Goal: Use online tool/utility: Utilize a website feature to perform a specific function

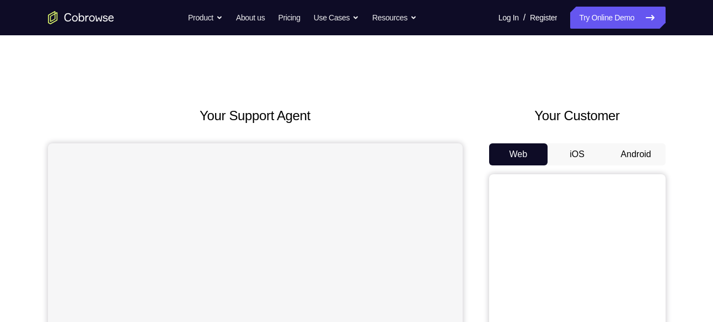
click at [645, 147] on button "Android" at bounding box center [636, 154] width 59 height 22
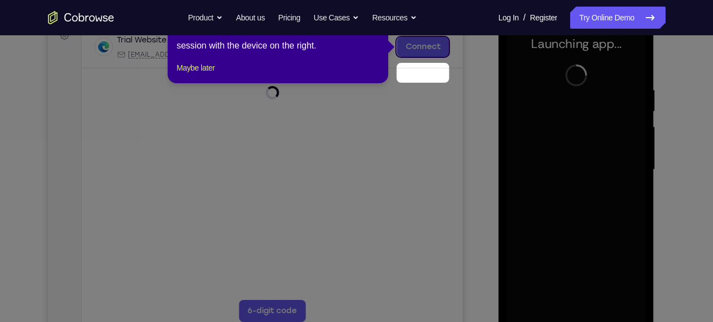
scroll to position [149, 0]
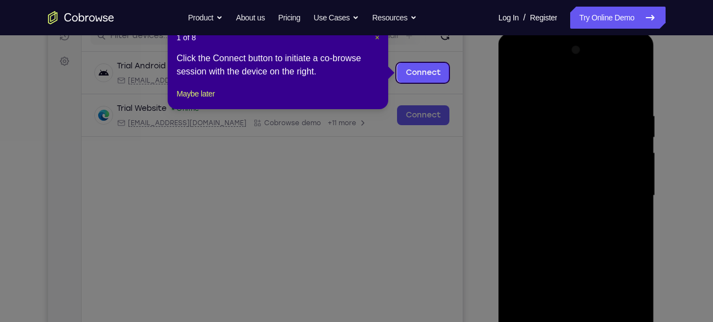
click at [377, 40] on span "×" at bounding box center [377, 37] width 4 height 9
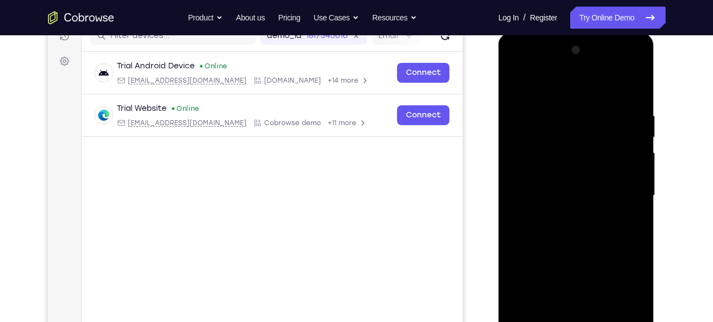
scroll to position [308, 0]
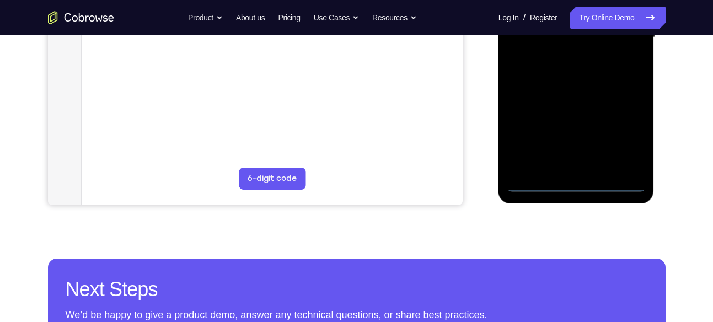
click at [574, 181] on div at bounding box center [576, 37] width 139 height 309
click at [621, 133] on div at bounding box center [576, 37] width 139 height 309
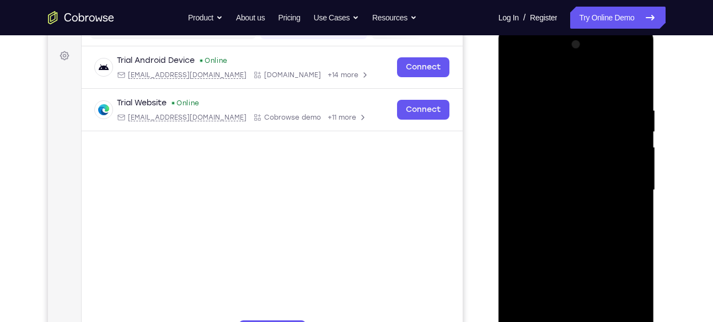
scroll to position [131, 0]
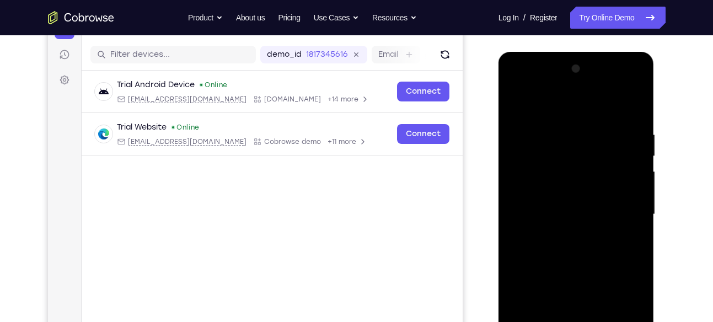
click at [531, 87] on div at bounding box center [576, 214] width 139 height 309
click at [629, 206] on div at bounding box center [576, 214] width 139 height 309
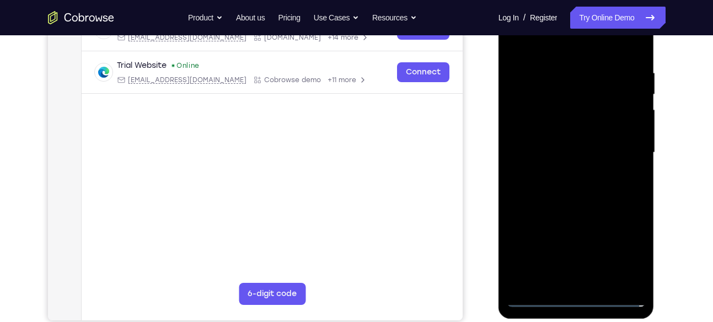
click at [562, 174] on div at bounding box center [576, 152] width 139 height 309
click at [581, 142] on div at bounding box center [576, 152] width 139 height 309
click at [559, 147] on div at bounding box center [576, 152] width 139 height 309
click at [580, 188] on div at bounding box center [576, 152] width 139 height 309
click at [565, 185] on div at bounding box center [576, 152] width 139 height 309
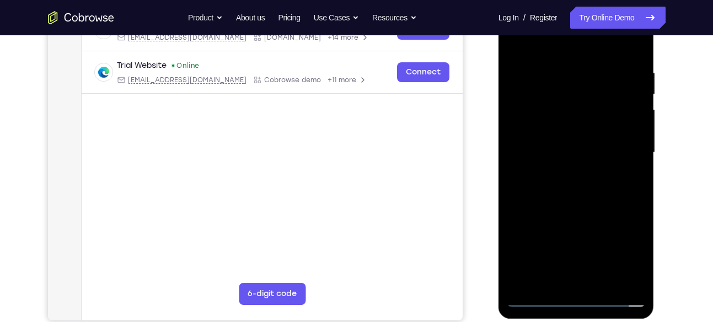
click at [593, 199] on div at bounding box center [576, 152] width 139 height 309
click at [604, 285] on div at bounding box center [576, 152] width 139 height 309
click at [587, 212] on div at bounding box center [576, 152] width 139 height 309
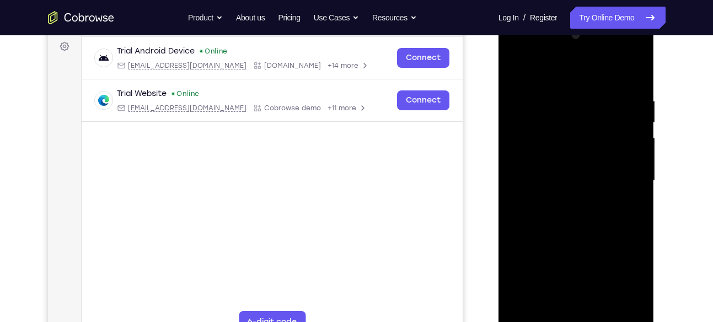
click at [520, 68] on div at bounding box center [576, 180] width 139 height 309
click at [561, 89] on div at bounding box center [576, 180] width 139 height 309
click at [642, 134] on div at bounding box center [576, 180] width 139 height 309
click at [636, 137] on div at bounding box center [576, 180] width 139 height 309
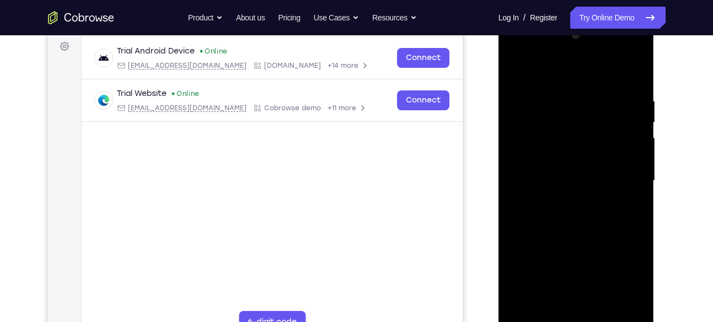
click at [634, 124] on div at bounding box center [576, 180] width 139 height 309
click at [631, 71] on div at bounding box center [576, 180] width 139 height 309
click at [601, 89] on div at bounding box center [576, 180] width 139 height 309
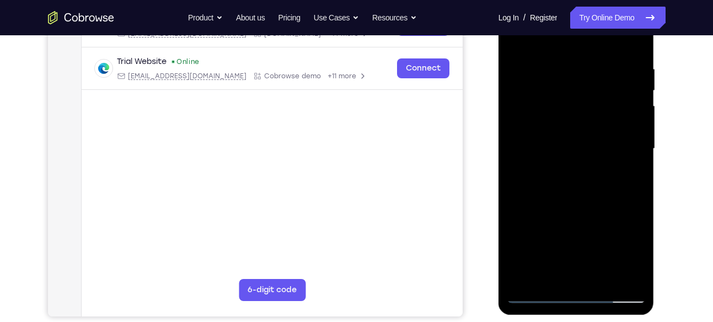
scroll to position [182, 0]
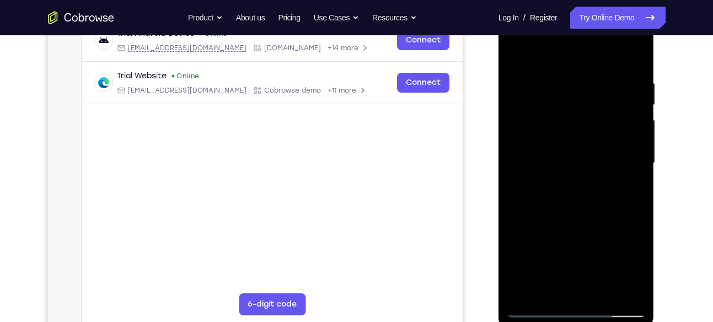
click at [517, 120] on div at bounding box center [576, 163] width 139 height 309
click at [514, 99] on div at bounding box center [576, 163] width 139 height 309
click at [632, 97] on div at bounding box center [576, 163] width 139 height 309
click at [634, 81] on div at bounding box center [576, 163] width 139 height 309
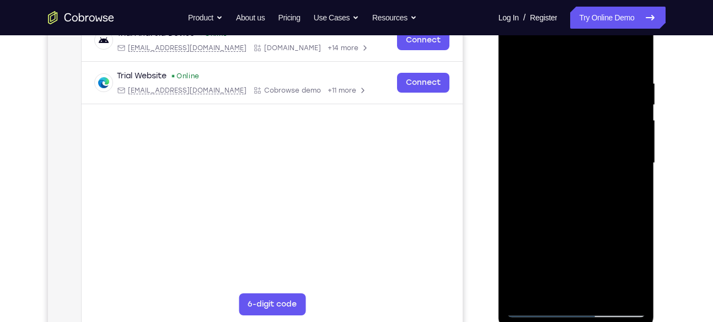
click at [634, 81] on div at bounding box center [576, 163] width 139 height 309
click at [635, 56] on div at bounding box center [576, 163] width 139 height 309
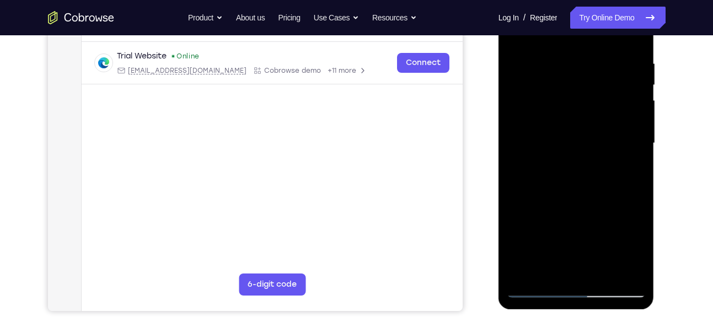
scroll to position [220, 0]
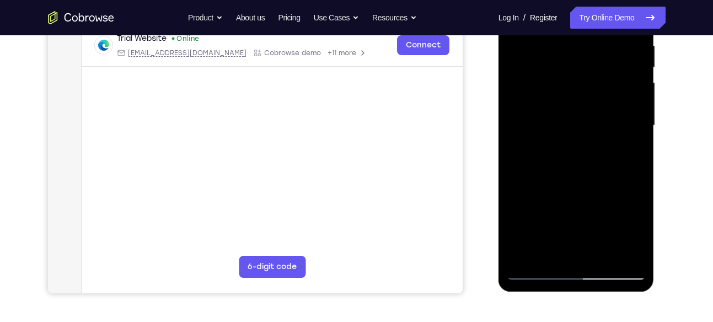
drag, startPoint x: 593, startPoint y: 183, endPoint x: 601, endPoint y: 137, distance: 46.4
click at [601, 137] on div at bounding box center [576, 125] width 139 height 309
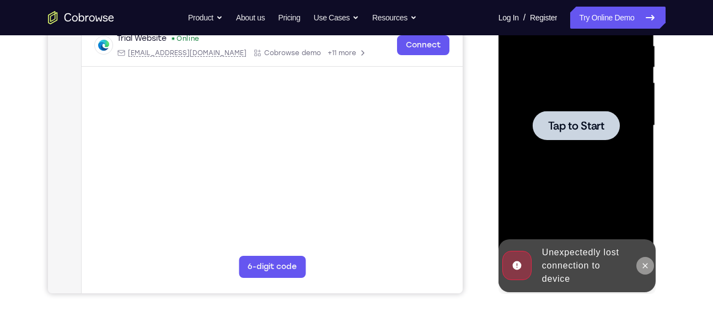
click at [642, 264] on icon at bounding box center [645, 265] width 9 height 9
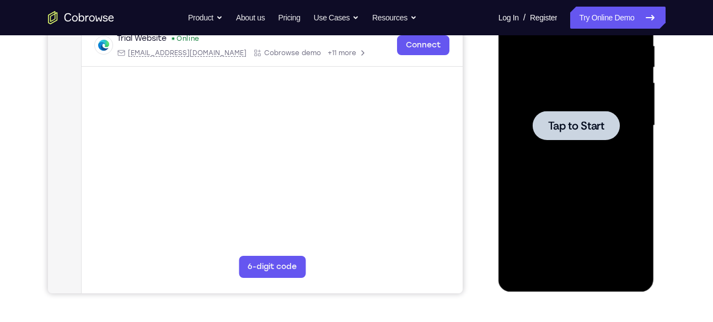
click at [572, 120] on span "Tap to Start" at bounding box center [576, 125] width 56 height 11
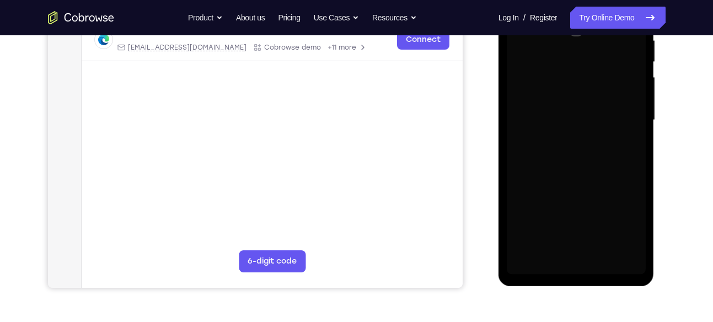
scroll to position [226, 0]
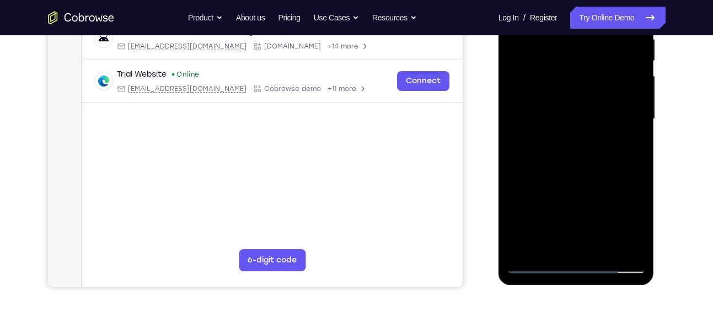
click at [567, 214] on div at bounding box center [576, 119] width 139 height 309
click at [583, 264] on div at bounding box center [576, 119] width 139 height 309
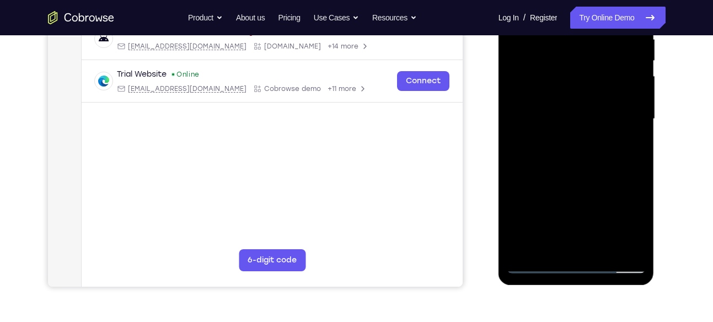
click at [583, 264] on div at bounding box center [576, 119] width 139 height 309
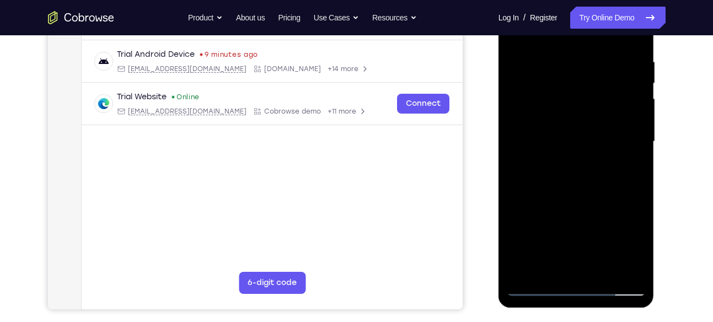
scroll to position [202, 0]
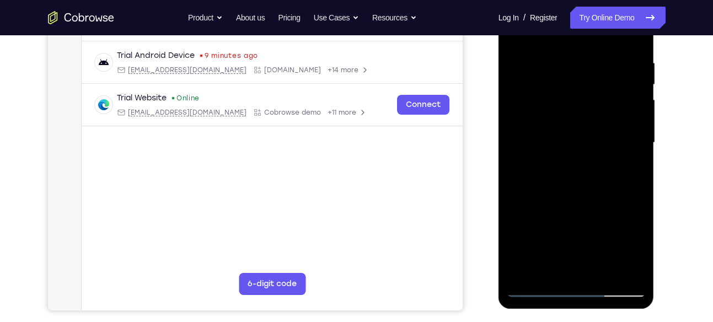
click at [633, 240] on div at bounding box center [576, 142] width 139 height 309
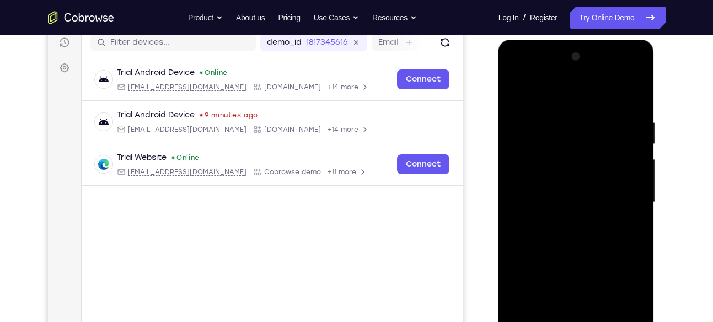
scroll to position [142, 0]
click at [547, 98] on div at bounding box center [576, 203] width 139 height 309
click at [626, 196] on div at bounding box center [576, 203] width 139 height 309
click at [563, 220] on div at bounding box center [576, 203] width 139 height 309
click at [551, 193] on div at bounding box center [576, 203] width 139 height 309
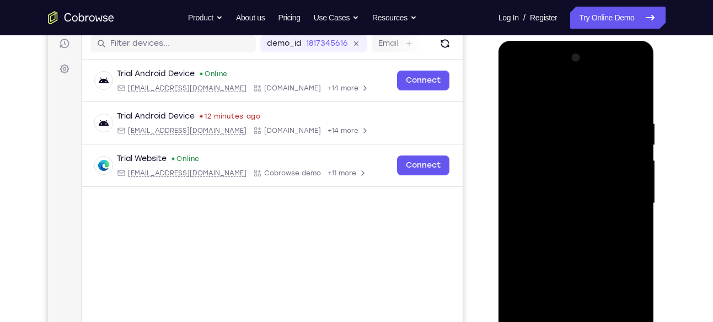
scroll to position [146, 0]
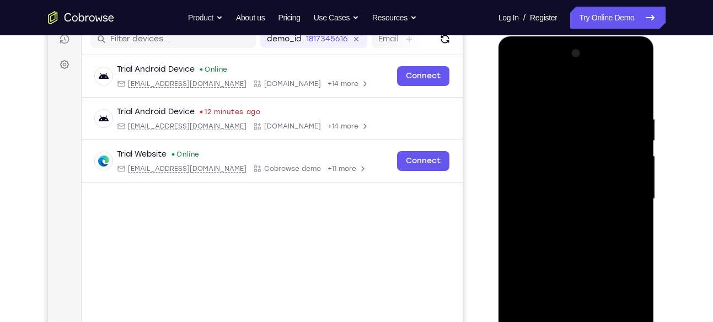
click at [567, 152] on div at bounding box center [576, 199] width 139 height 309
click at [538, 196] on div at bounding box center [576, 199] width 139 height 309
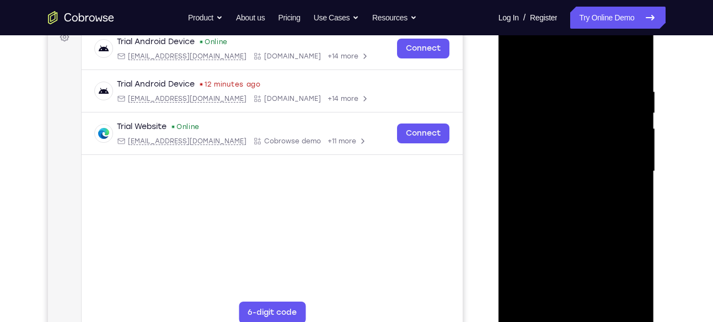
click at [592, 225] on div at bounding box center [576, 171] width 139 height 309
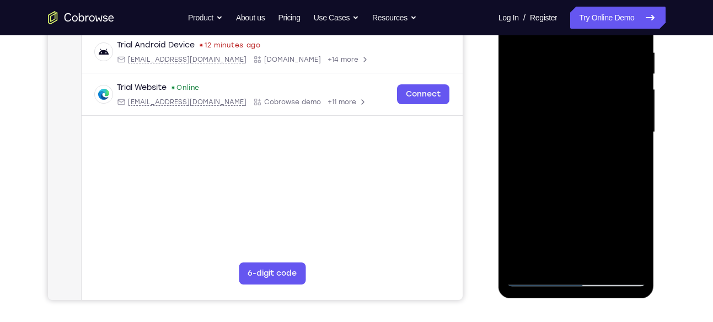
scroll to position [214, 0]
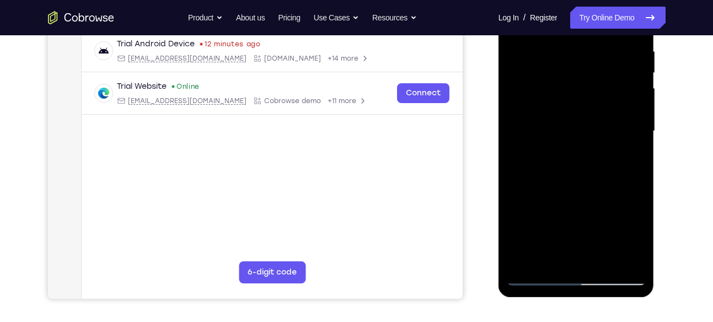
drag, startPoint x: 589, startPoint y: 192, endPoint x: 589, endPoint y: 170, distance: 22.1
click at [589, 170] on div at bounding box center [576, 131] width 139 height 309
drag, startPoint x: 599, startPoint y: 185, endPoint x: 600, endPoint y: 167, distance: 17.7
click at [600, 167] on div at bounding box center [576, 131] width 139 height 309
click at [632, 143] on div at bounding box center [576, 131] width 139 height 309
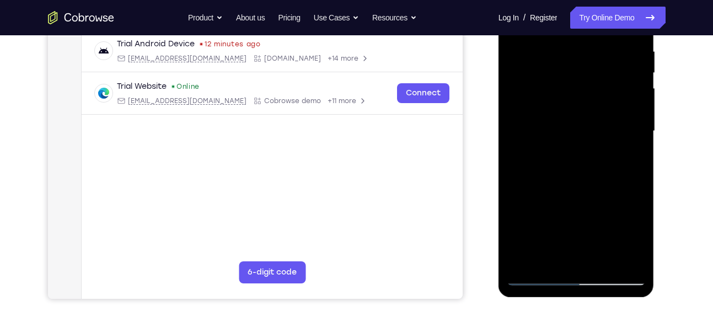
click at [637, 143] on div at bounding box center [576, 131] width 139 height 309
drag, startPoint x: 587, startPoint y: 138, endPoint x: 602, endPoint y: 212, distance: 75.9
click at [602, 212] on div at bounding box center [576, 131] width 139 height 309
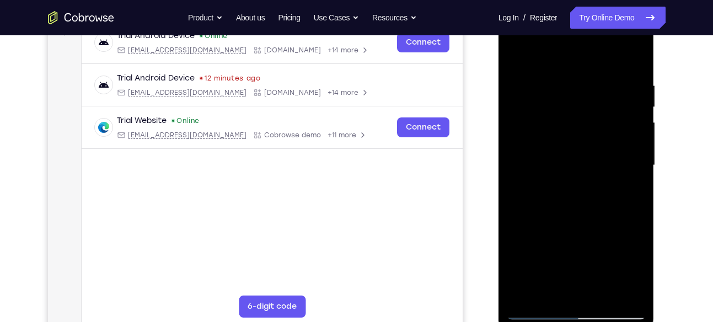
click at [564, 76] on div at bounding box center [576, 165] width 139 height 309
click at [632, 55] on div at bounding box center [576, 165] width 139 height 309
click at [637, 61] on div at bounding box center [576, 165] width 139 height 309
click at [594, 78] on div at bounding box center [576, 165] width 139 height 309
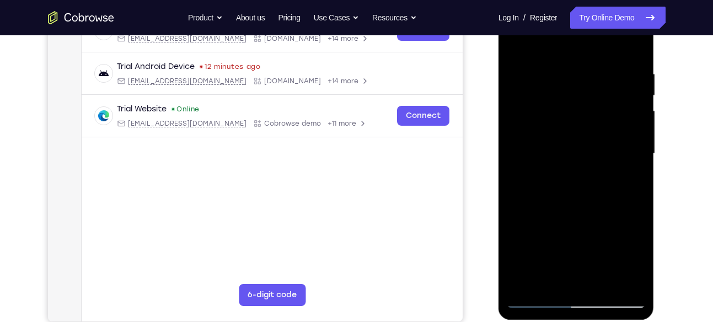
scroll to position [186, 0]
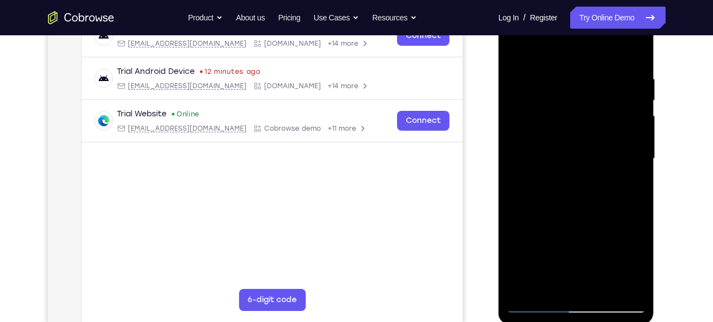
click at [638, 113] on div at bounding box center [576, 158] width 139 height 309
click at [633, 51] on div at bounding box center [576, 158] width 139 height 309
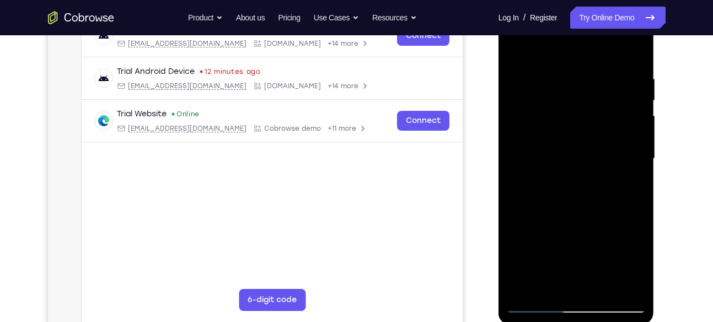
drag, startPoint x: 613, startPoint y: 129, endPoint x: 604, endPoint y: 38, distance: 91.4
click at [604, 38] on div at bounding box center [576, 158] width 139 height 309
drag, startPoint x: 562, startPoint y: 177, endPoint x: 564, endPoint y: 79, distance: 97.1
click at [564, 79] on div at bounding box center [576, 158] width 139 height 309
drag, startPoint x: 578, startPoint y: 194, endPoint x: 579, endPoint y: 101, distance: 93.2
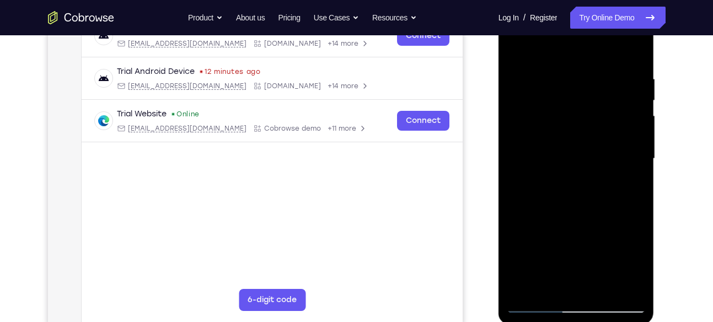
click at [579, 101] on div at bounding box center [576, 158] width 139 height 309
drag, startPoint x: 586, startPoint y: 193, endPoint x: 585, endPoint y: 101, distance: 92.1
click at [585, 101] on div at bounding box center [576, 158] width 139 height 309
drag, startPoint x: 594, startPoint y: 232, endPoint x: 589, endPoint y: 119, distance: 112.6
click at [589, 119] on div at bounding box center [576, 158] width 139 height 309
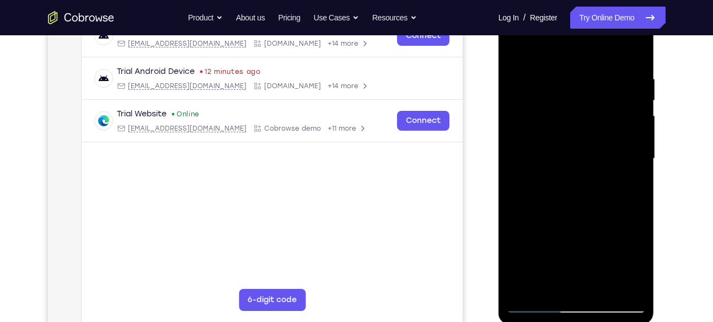
drag, startPoint x: 590, startPoint y: 221, endPoint x: 587, endPoint y: 135, distance: 86.1
click at [587, 135] on div at bounding box center [576, 158] width 139 height 309
click at [589, 168] on div at bounding box center [576, 158] width 139 height 309
click at [635, 112] on div at bounding box center [576, 158] width 139 height 309
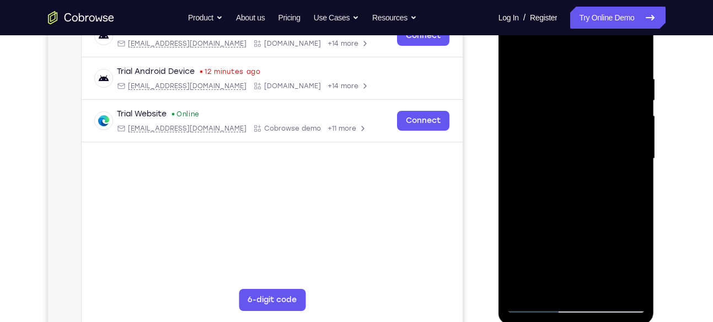
drag, startPoint x: 590, startPoint y: 164, endPoint x: 577, endPoint y: 71, distance: 94.6
click at [577, 71] on div at bounding box center [576, 158] width 139 height 309
drag, startPoint x: 579, startPoint y: 222, endPoint x: 572, endPoint y: 118, distance: 103.9
click at [572, 118] on div at bounding box center [576, 158] width 139 height 309
click at [634, 150] on div at bounding box center [576, 158] width 139 height 309
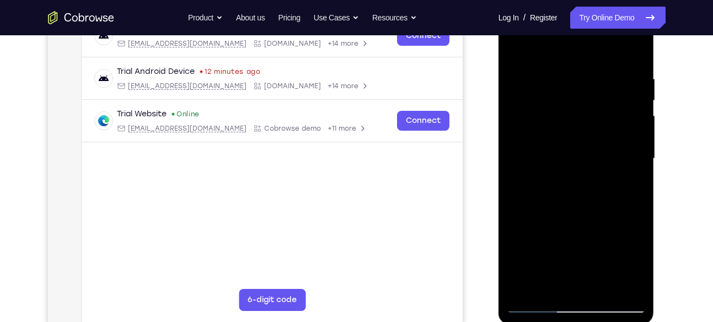
click at [634, 150] on div at bounding box center [576, 158] width 139 height 309
drag, startPoint x: 588, startPoint y: 175, endPoint x: 583, endPoint y: 115, distance: 60.9
click at [583, 115] on div at bounding box center [576, 158] width 139 height 309
drag, startPoint x: 573, startPoint y: 231, endPoint x: 574, endPoint y: 90, distance: 140.7
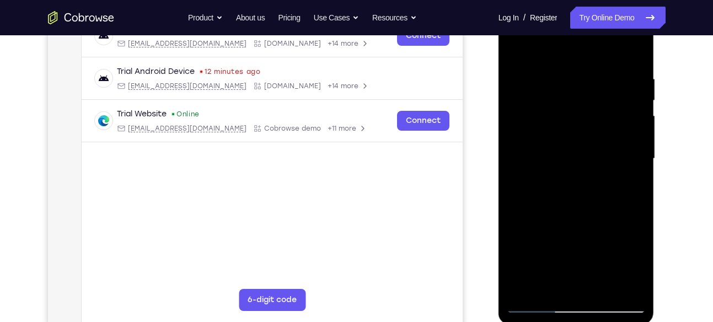
click at [574, 90] on div at bounding box center [576, 158] width 139 height 309
drag, startPoint x: 583, startPoint y: 193, endPoint x: 573, endPoint y: 122, distance: 71.2
click at [573, 122] on div at bounding box center [576, 158] width 139 height 309
click at [519, 231] on div at bounding box center [576, 158] width 139 height 309
drag, startPoint x: 578, startPoint y: 233, endPoint x: 548, endPoint y: 95, distance: 141.7
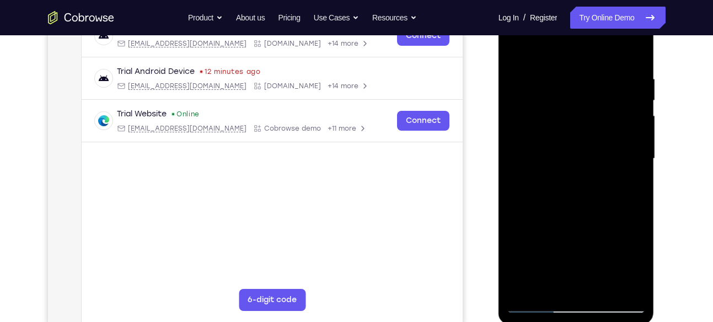
click at [548, 95] on div at bounding box center [576, 158] width 139 height 309
drag, startPoint x: 563, startPoint y: 210, endPoint x: 557, endPoint y: 115, distance: 95.1
click at [557, 115] on div at bounding box center [576, 158] width 139 height 309
drag, startPoint x: 579, startPoint y: 190, endPoint x: 563, endPoint y: 88, distance: 103.3
click at [563, 88] on div at bounding box center [576, 158] width 139 height 309
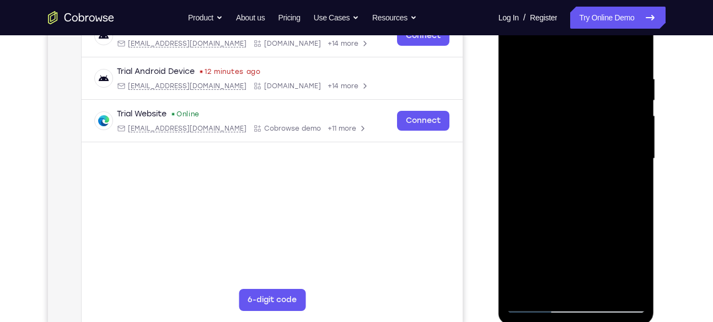
drag, startPoint x: 585, startPoint y: 209, endPoint x: 574, endPoint y: 112, distance: 97.6
click at [574, 112] on div at bounding box center [576, 158] width 139 height 309
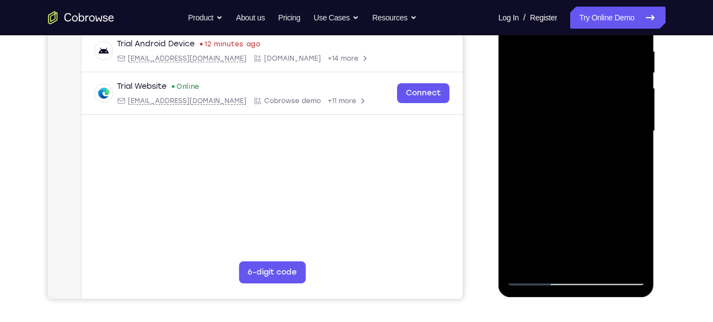
scroll to position [213, 0]
click at [544, 258] on div at bounding box center [576, 131] width 139 height 309
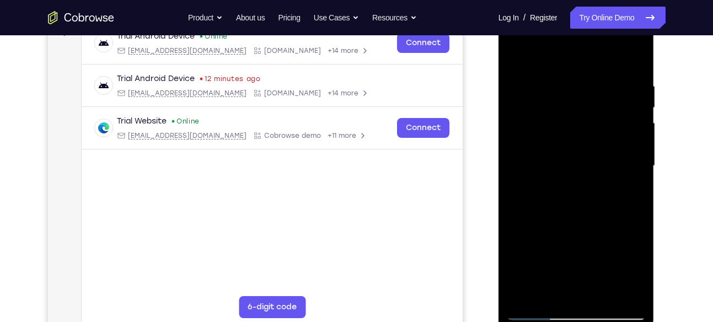
scroll to position [170, 0]
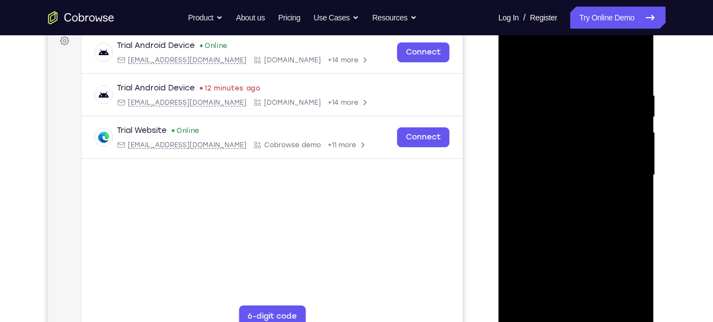
click at [556, 60] on div at bounding box center [576, 175] width 139 height 309
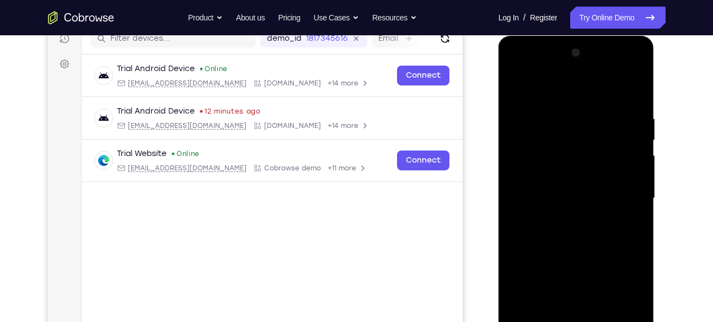
drag, startPoint x: 589, startPoint y: 117, endPoint x: 587, endPoint y: 159, distance: 41.9
click at [587, 159] on div at bounding box center [576, 198] width 139 height 309
click at [565, 109] on div at bounding box center [576, 198] width 139 height 309
drag, startPoint x: 568, startPoint y: 172, endPoint x: 576, endPoint y: 104, distance: 68.3
click at [576, 104] on div at bounding box center [576, 198] width 139 height 309
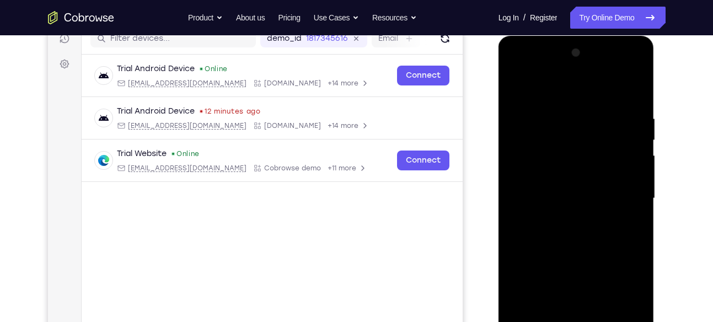
drag, startPoint x: 576, startPoint y: 206, endPoint x: 581, endPoint y: 157, distance: 49.4
click at [581, 157] on div at bounding box center [576, 198] width 139 height 309
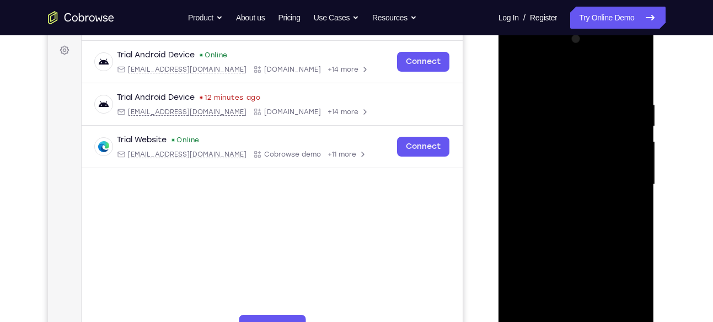
scroll to position [161, 0]
drag, startPoint x: 603, startPoint y: 179, endPoint x: 599, endPoint y: 168, distance: 11.9
click at [599, 168] on div at bounding box center [576, 184] width 139 height 309
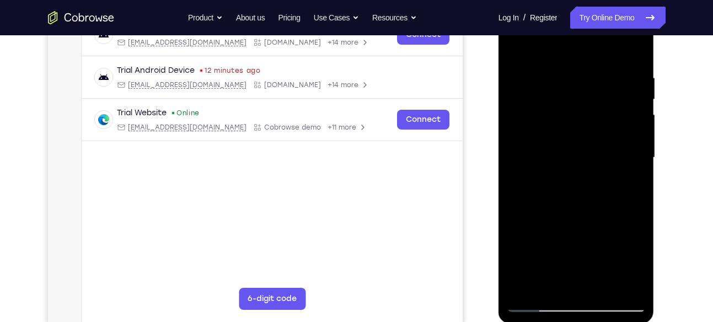
scroll to position [188, 0]
drag, startPoint x: 601, startPoint y: 194, endPoint x: 596, endPoint y: 137, distance: 57.0
click at [596, 137] on div at bounding box center [576, 157] width 139 height 309
drag, startPoint x: 567, startPoint y: 232, endPoint x: 575, endPoint y: 157, distance: 76.0
click at [575, 157] on div at bounding box center [576, 157] width 139 height 309
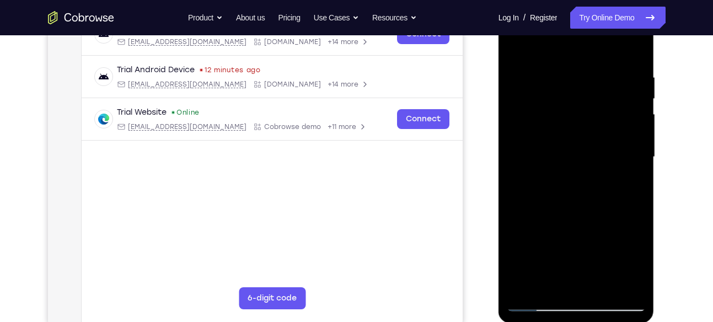
drag, startPoint x: 587, startPoint y: 221, endPoint x: 583, endPoint y: 134, distance: 87.2
click at [583, 134] on div at bounding box center [576, 157] width 139 height 309
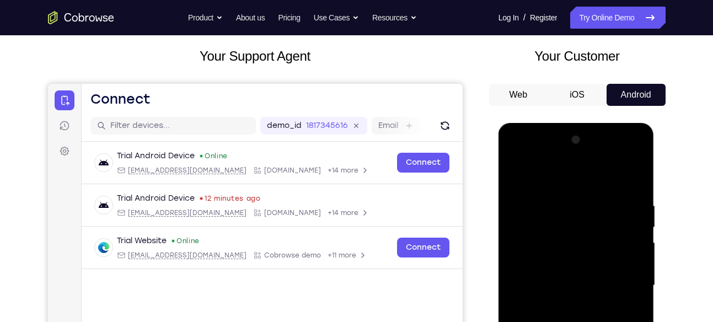
scroll to position [59, 0]
